Goal: Find specific page/section: Find specific page/section

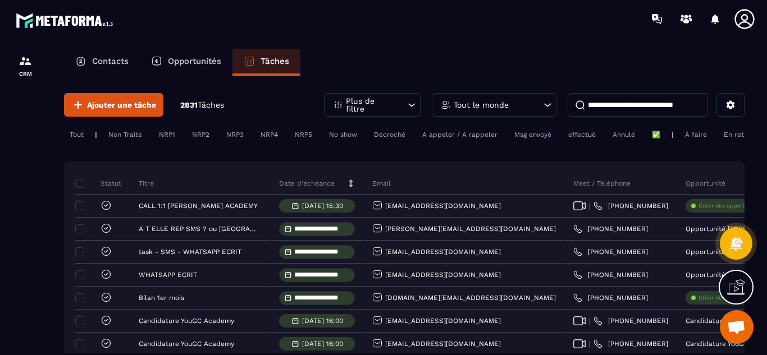
click at [512, 107] on div "Tout le monde" at bounding box center [494, 105] width 125 height 24
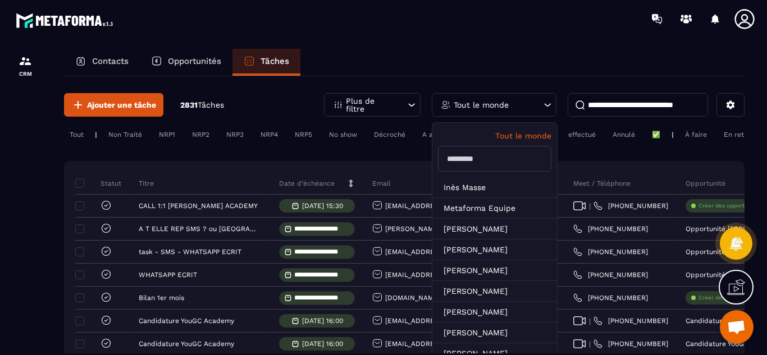
click at [477, 155] on input "text" at bounding box center [494, 159] width 113 height 26
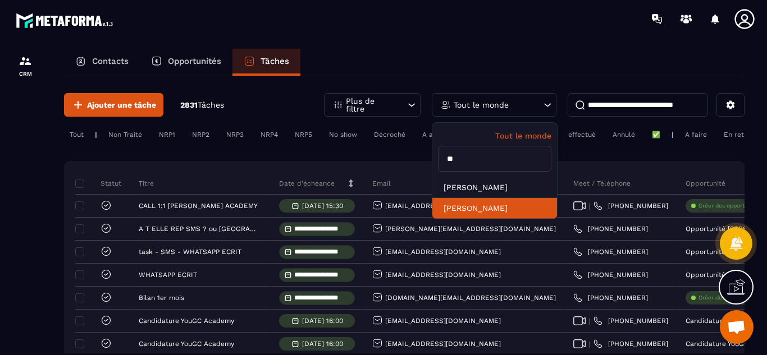
type input "**"
click at [474, 209] on li "[PERSON_NAME]" at bounding box center [494, 208] width 125 height 21
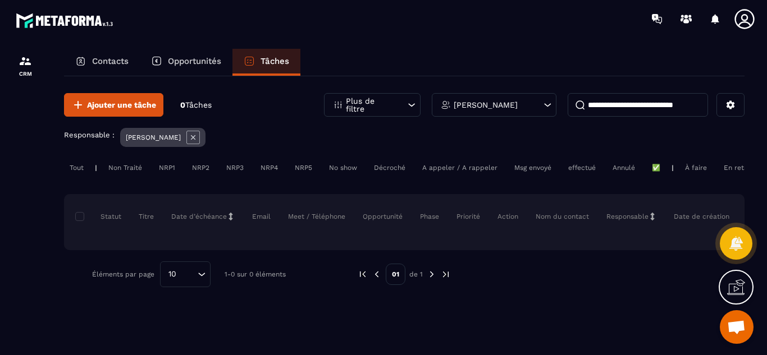
click at [200, 134] on icon at bounding box center [192, 137] width 13 height 13
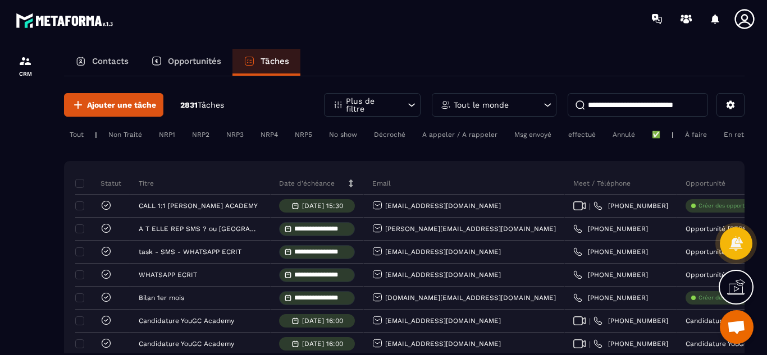
click at [3, 214] on div at bounding box center [25, 213] width 51 height 350
click at [190, 59] on p "Opportunités" at bounding box center [194, 61] width 53 height 10
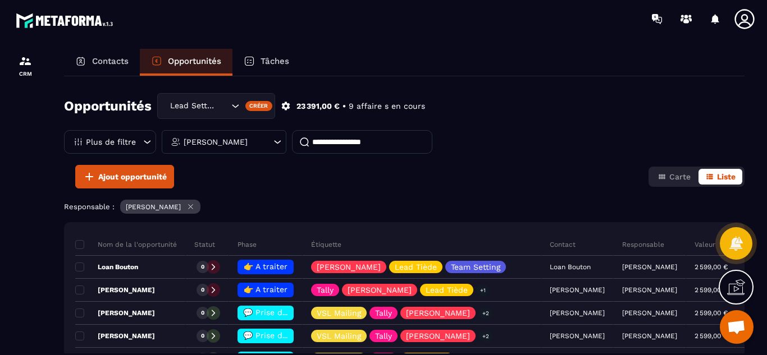
click at [261, 199] on div "Opportunités Lead Setting Créer 23 391,00 € • 9 affaire s en cours Plus de filt…" at bounding box center [404, 214] width 680 height 277
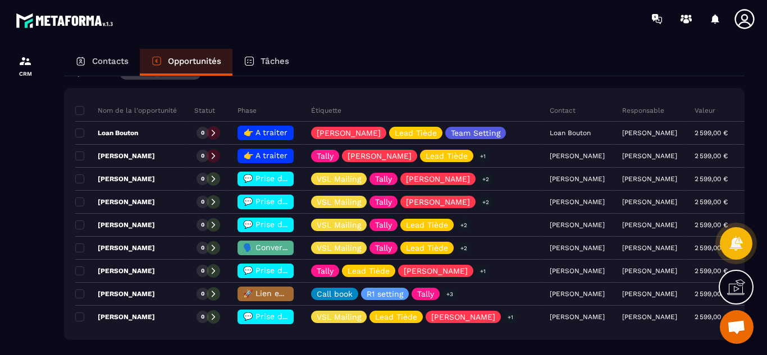
scroll to position [135, 0]
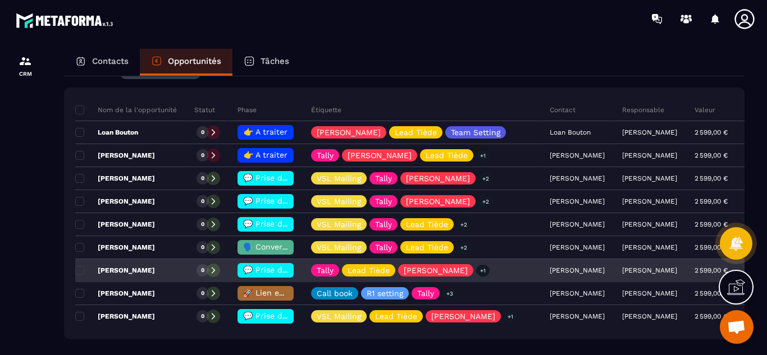
click at [262, 268] on span "💬 Prise de contact effectué" at bounding box center [299, 270] width 112 height 9
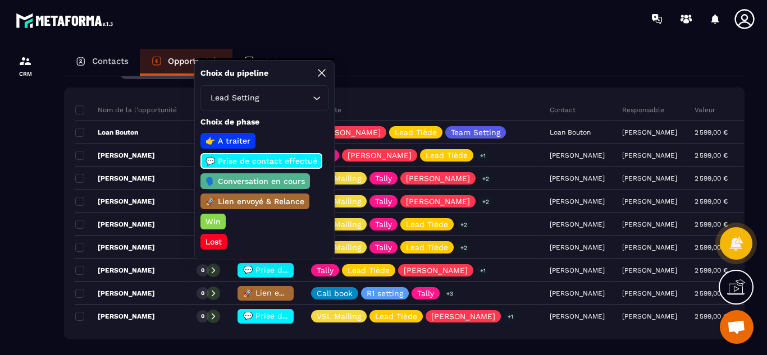
click at [277, 179] on p "🗣️ Conversation en cours" at bounding box center [255, 181] width 103 height 11
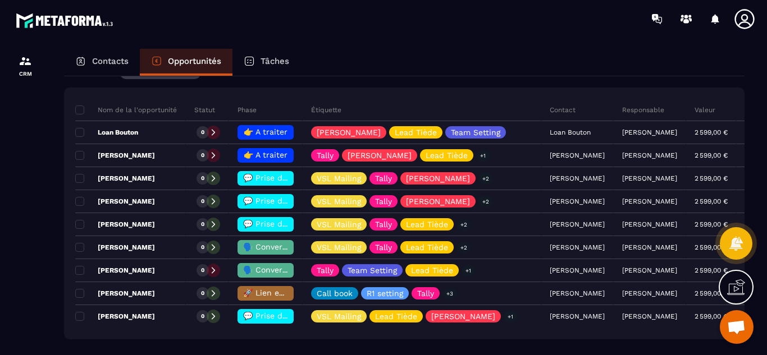
click at [25, 136] on div at bounding box center [25, 213] width 51 height 350
